Goal: Information Seeking & Learning: Learn about a topic

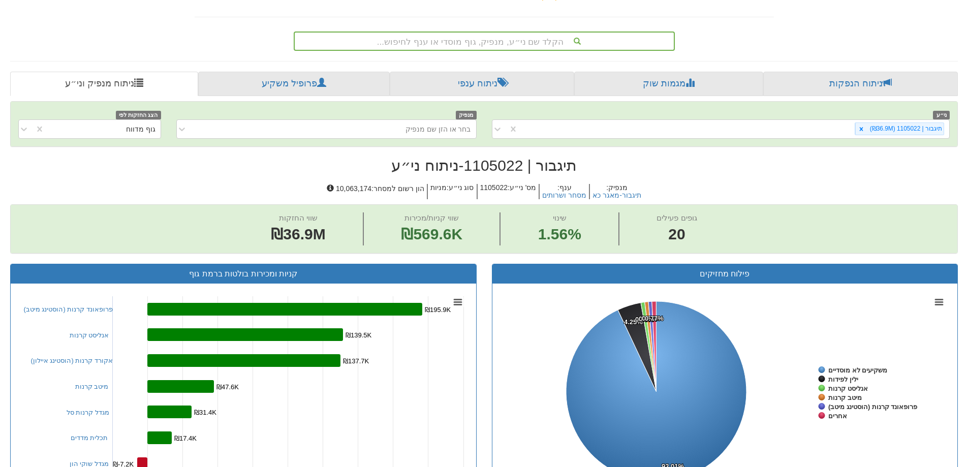
scroll to position [9, 0]
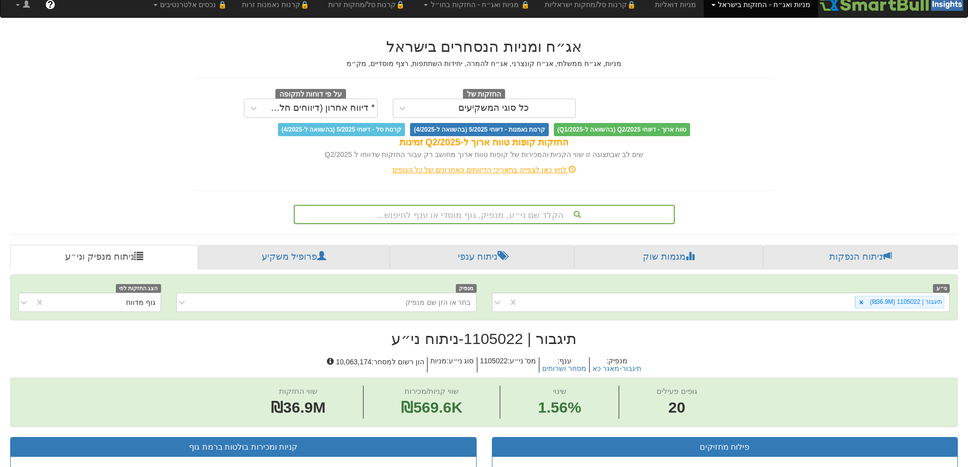
click at [475, 213] on div "הקלד שם ני״ע, מנפיק, גוף מוסדי או ענף לחיפוש..." at bounding box center [484, 214] width 381 height 19
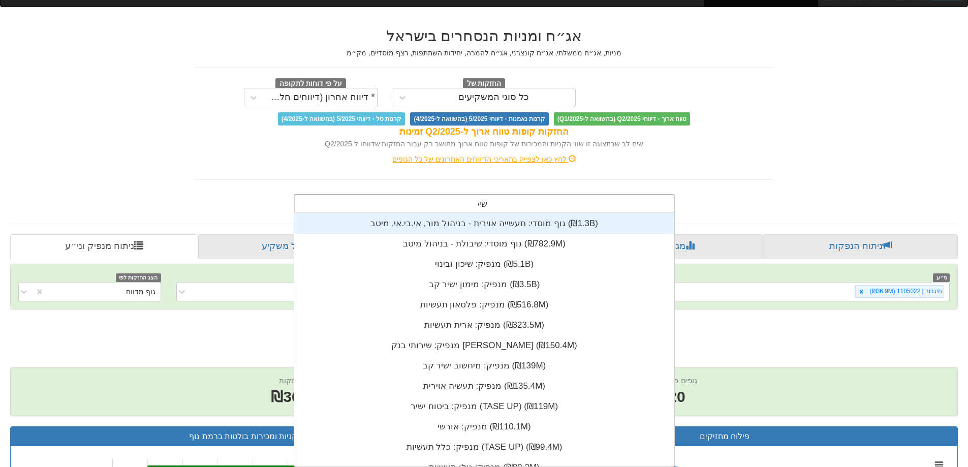
scroll to position [41, 0]
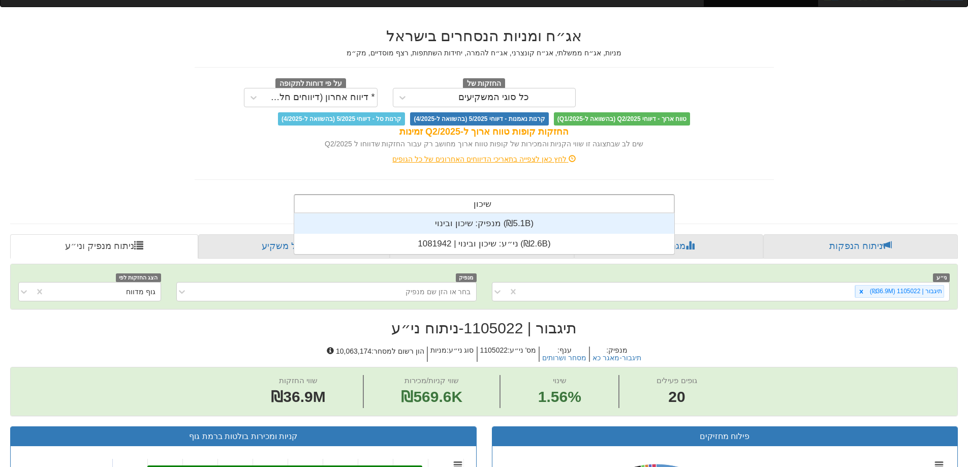
type input "שיכון"
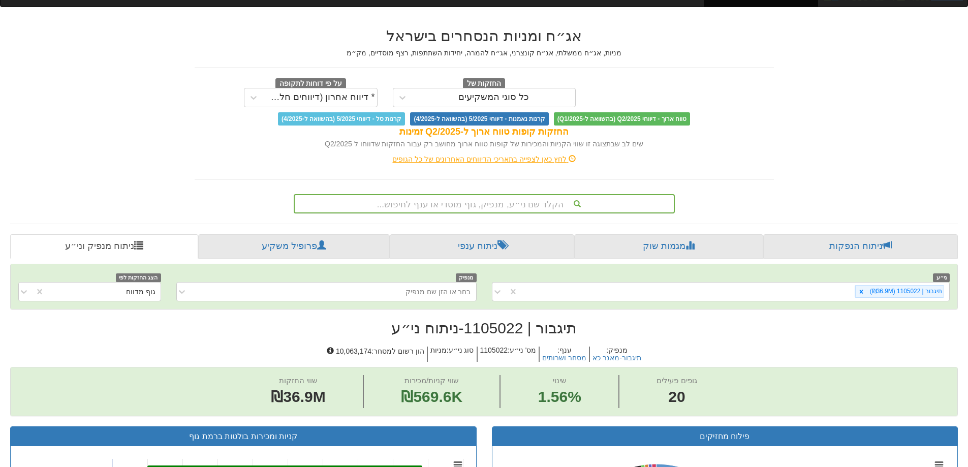
click at [872, 256] on link "ניתוח הנפקות" at bounding box center [860, 246] width 195 height 24
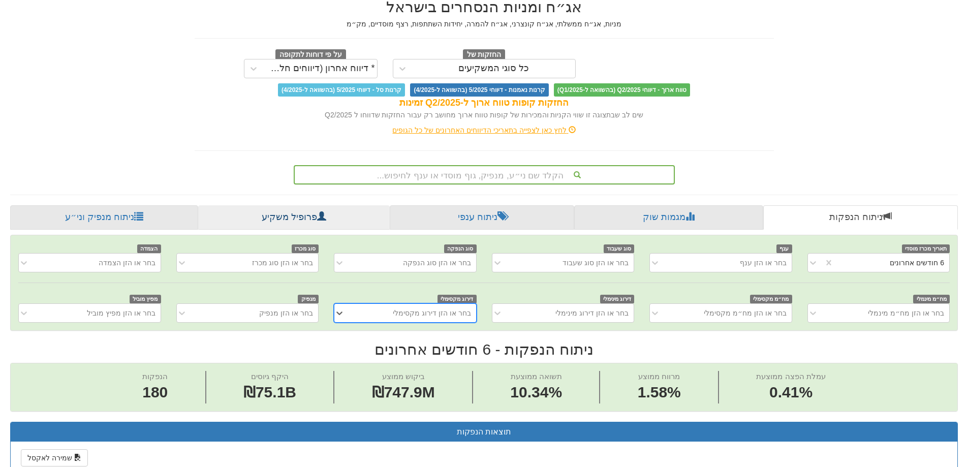
scroll to position [102, 0]
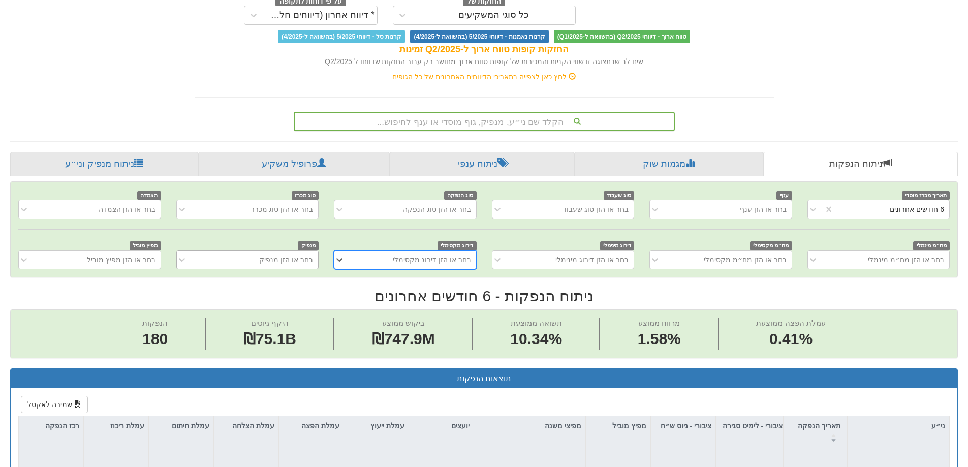
click at [296, 260] on div "בחר או הזן מנפיק" at bounding box center [286, 260] width 54 height 10
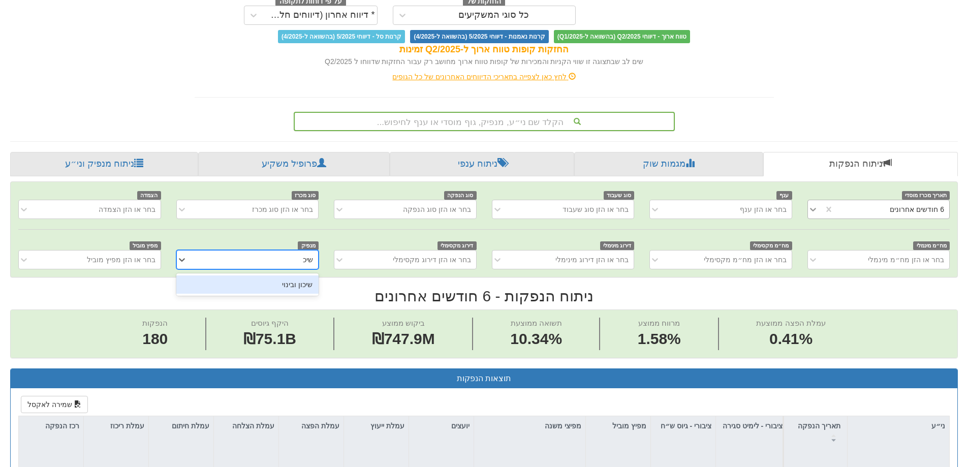
type input "שיכ"
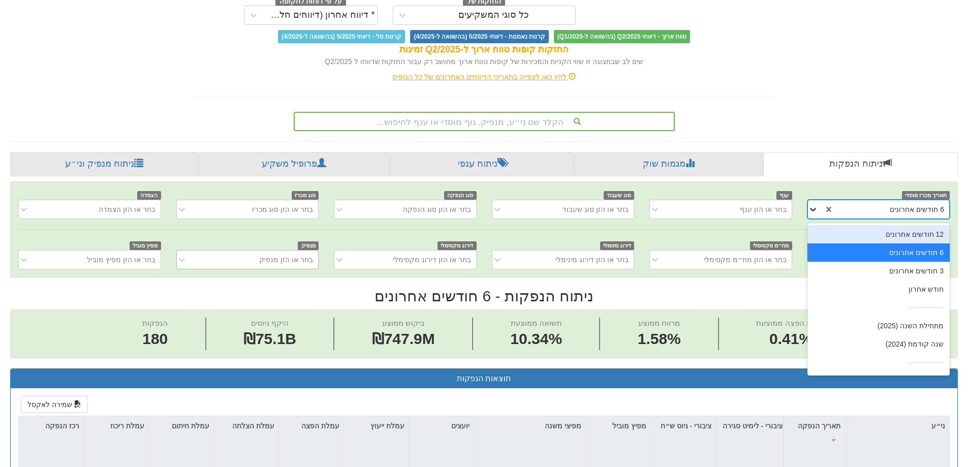
click at [809, 212] on icon at bounding box center [813, 209] width 10 height 10
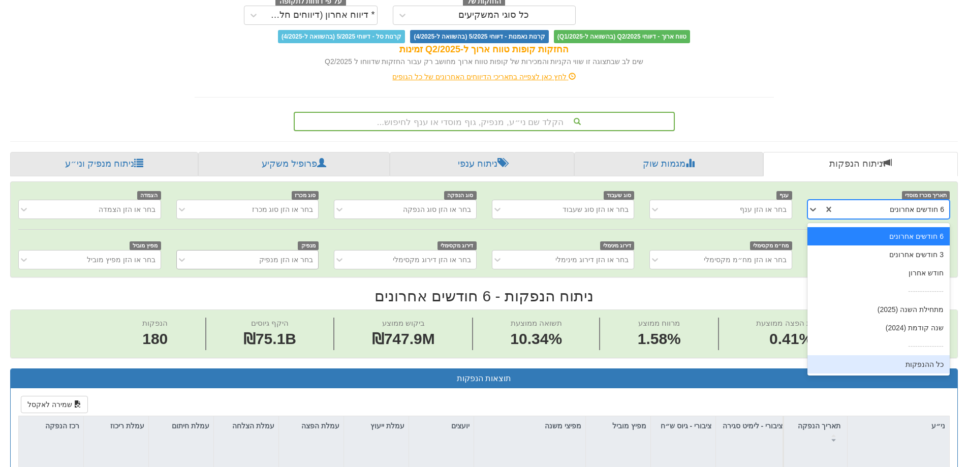
click at [841, 369] on div "כל ההנפקות" at bounding box center [879, 364] width 142 height 18
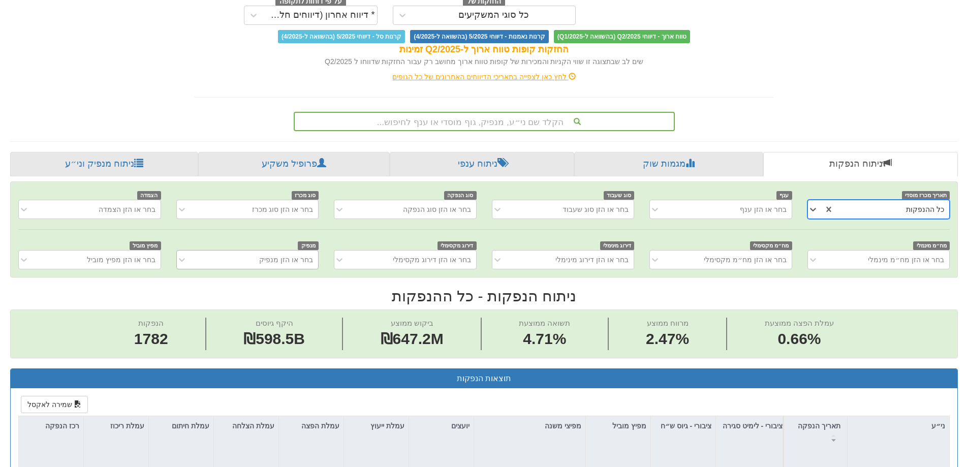
click at [256, 268] on div "בחר או הזן מנפיק" at bounding box center [247, 259] width 142 height 19
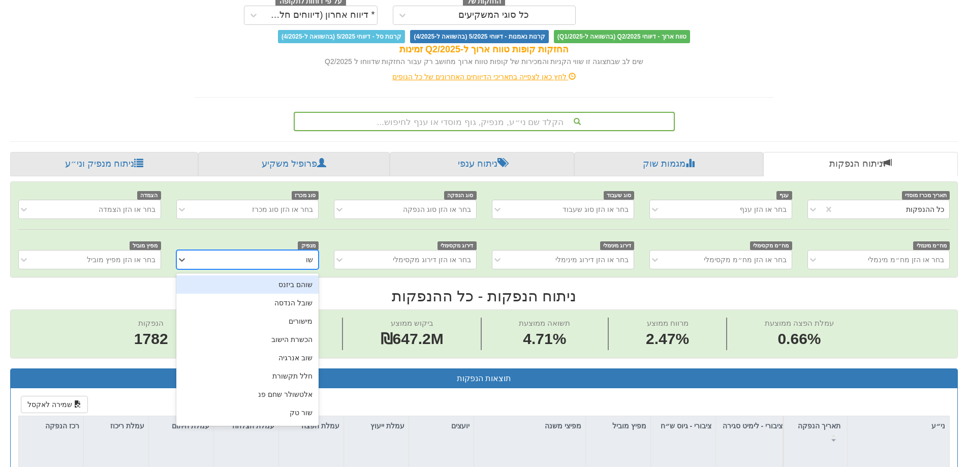
type input "שוב"
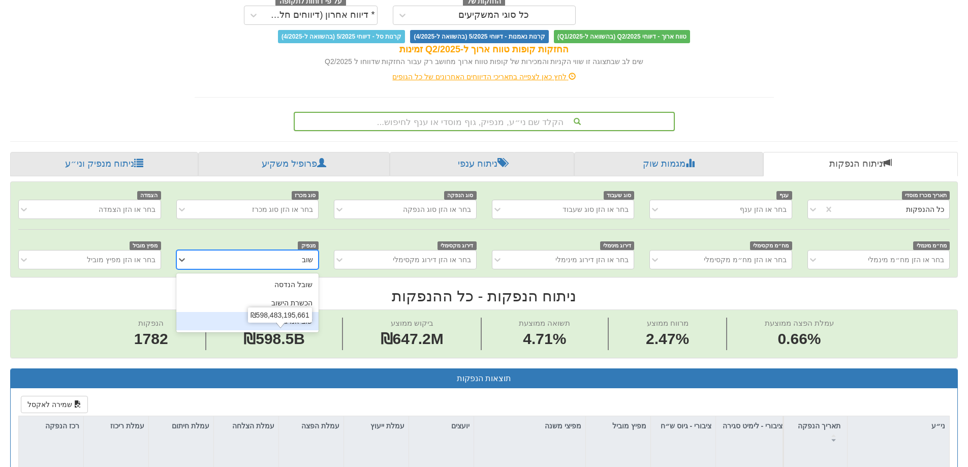
click at [306, 326] on div "שוב אנרגיה" at bounding box center [247, 321] width 142 height 18
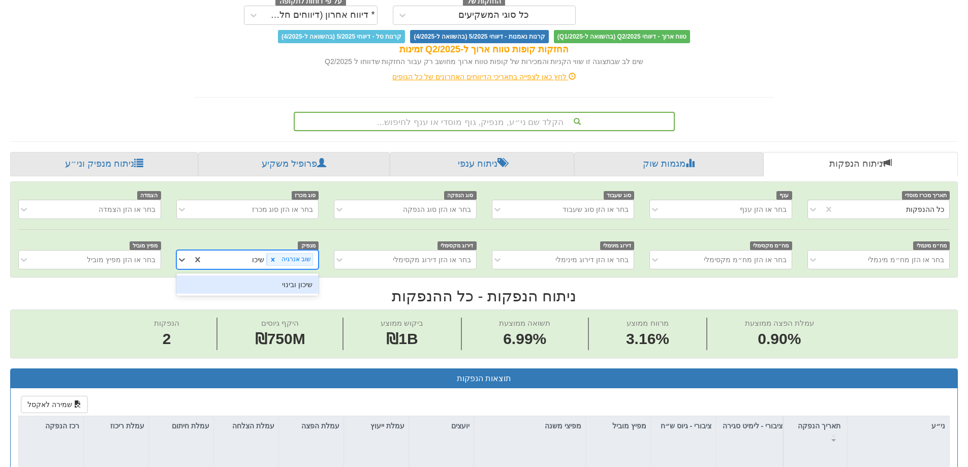
type input "שיכון"
click at [223, 284] on div "שיכון ובינוי" at bounding box center [247, 284] width 142 height 18
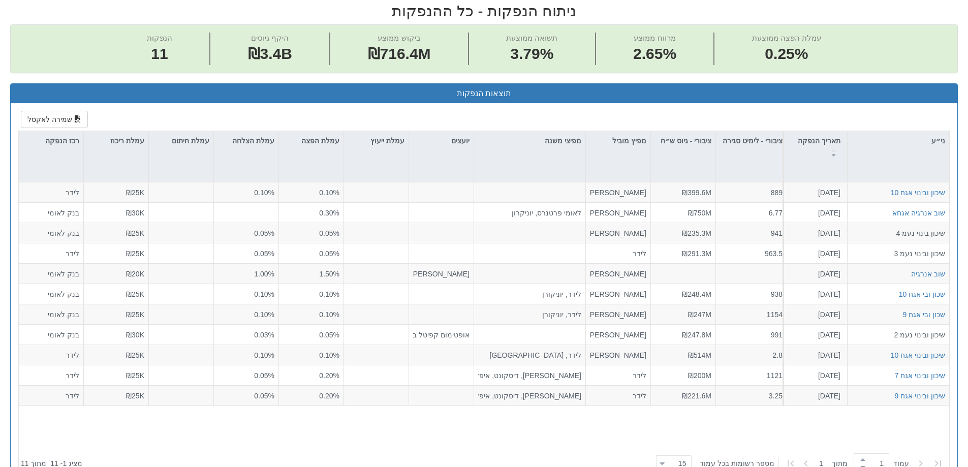
scroll to position [369, 0]
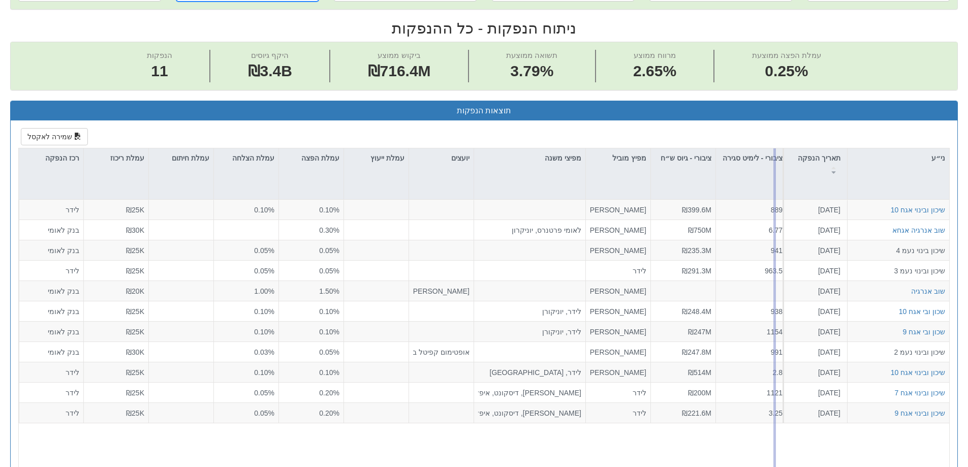
drag, startPoint x: 783, startPoint y: 177, endPoint x: 773, endPoint y: 177, distance: 10.2
click at [773, 177] on div "ני״ע תאריך הנפקה מספר ני״ע הזמנות זוכות סוג הנפקה סוג מכרז דוח הצעת מדף הערות מ…" at bounding box center [484, 321] width 932 height 346
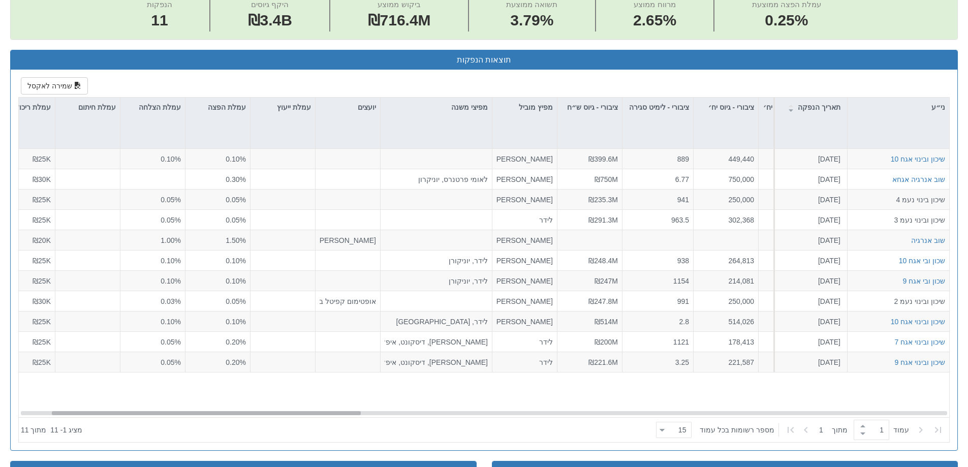
scroll to position [0, 0]
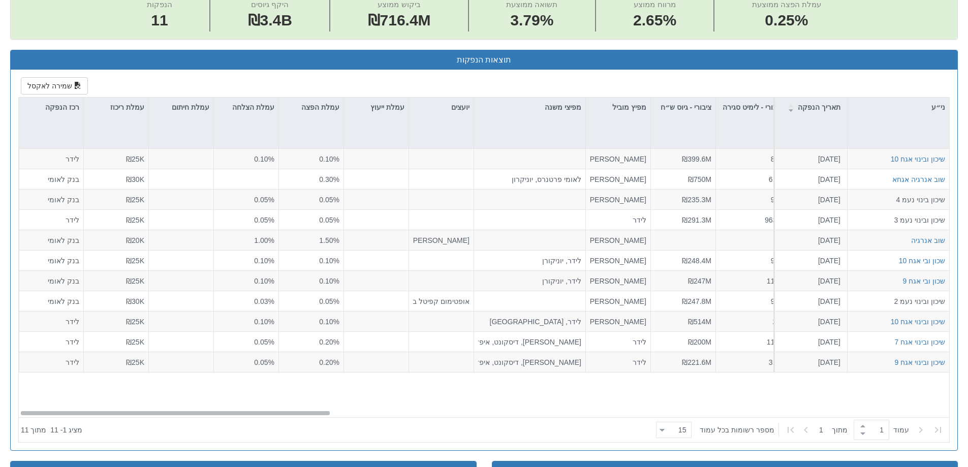
drag, startPoint x: 323, startPoint y: 414, endPoint x: 287, endPoint y: 418, distance: 36.3
click at [287, 418] on div "ני״ע תאריך הנפקה מספר ני״ע הזמנות זוכות סוג הנפקה סוג מכרז דוח הצעת מדף הערות מ…" at bounding box center [484, 270] width 931 height 345
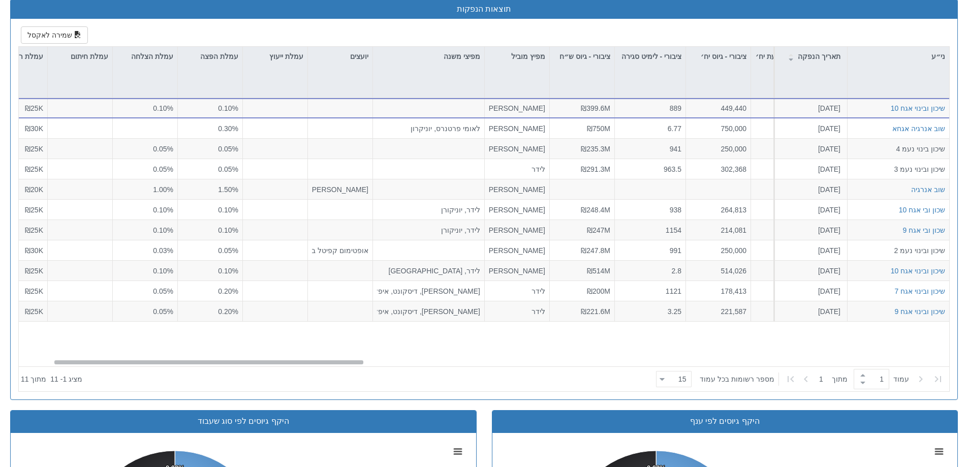
scroll to position [0, 94]
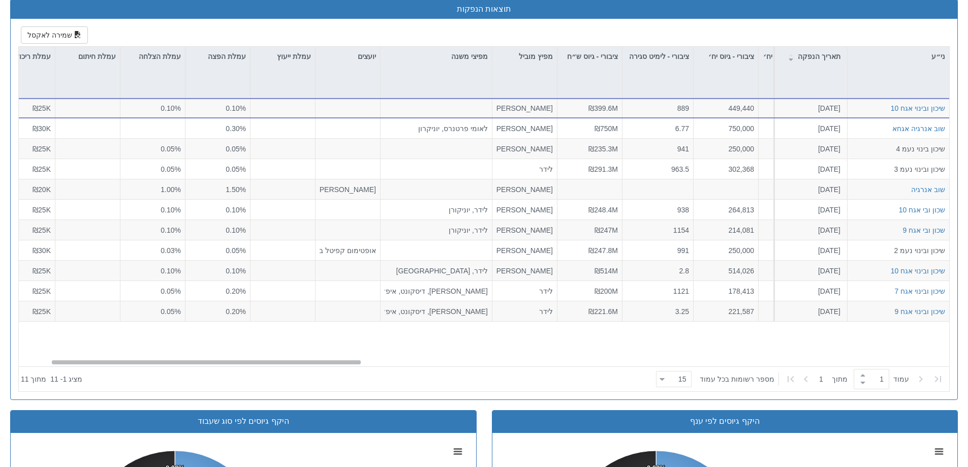
drag, startPoint x: 267, startPoint y: 362, endPoint x: 298, endPoint y: 360, distance: 31.1
click at [298, 360] on div "שיכון ובינוי אגח 10 [DATE] 1175132 הזמנות זוכות > אגח - הרחבה הצעה אחידה - מחיר…" at bounding box center [484, 232] width 931 height 268
